Goal: Task Accomplishment & Management: Manage account settings

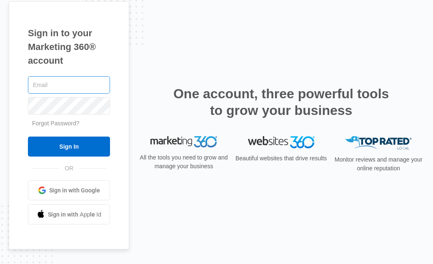
click at [63, 91] on input "text" at bounding box center [69, 84] width 82 height 17
click at [64, 89] on input "text" at bounding box center [69, 84] width 82 height 17
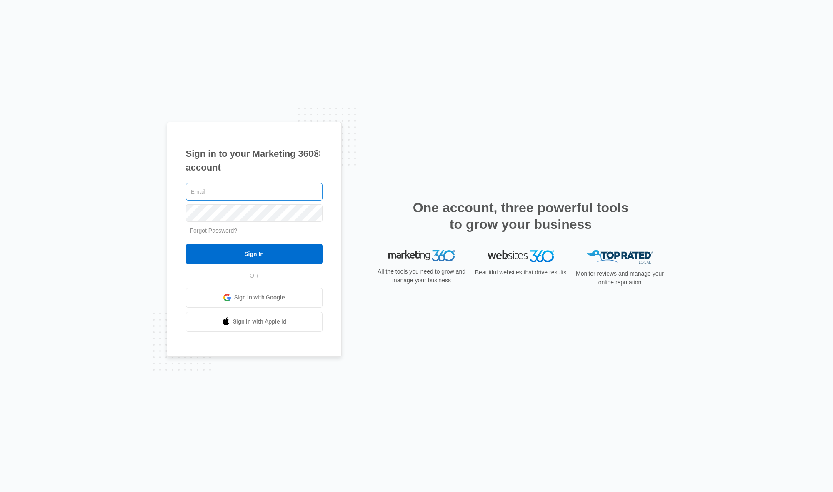
click at [250, 191] on input "text" at bounding box center [254, 191] width 137 height 17
click at [307, 191] on input "text" at bounding box center [254, 191] width 137 height 17
click at [252, 189] on input "text" at bounding box center [254, 191] width 137 height 17
type input "[EMAIL_ADDRESS][DOMAIN_NAME]"
click at [255, 249] on input "Sign In" at bounding box center [254, 254] width 137 height 20
